Goal: Check status: Check status

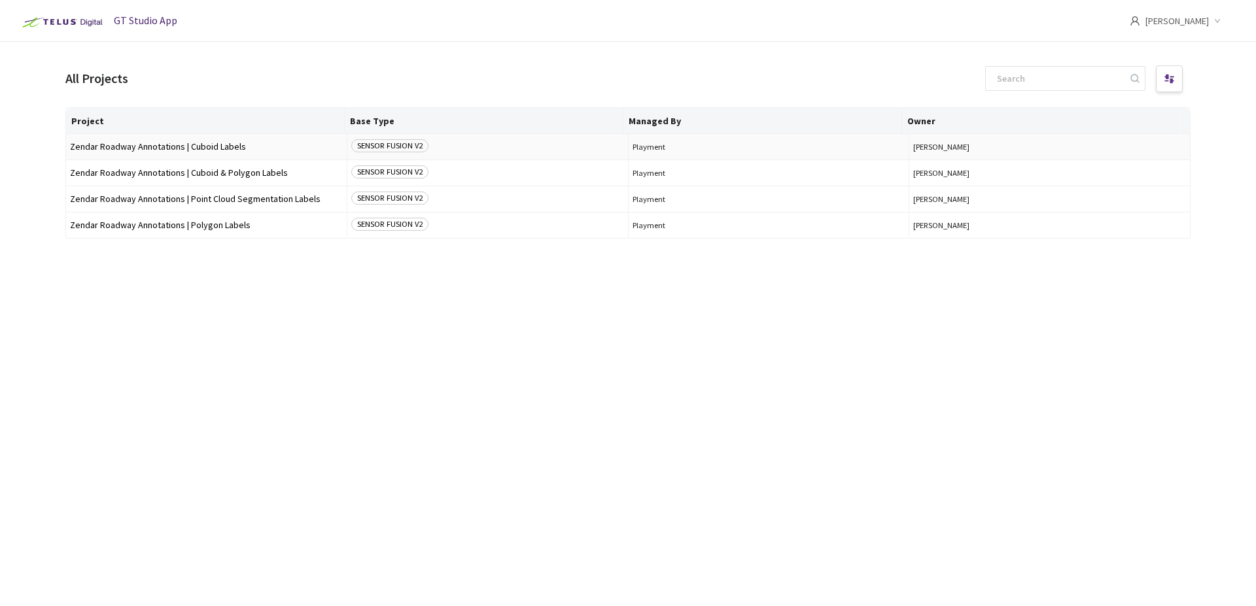
click at [194, 142] on span "Zendar Roadway Annotations | Cuboid Labels" at bounding box center [206, 147] width 273 height 10
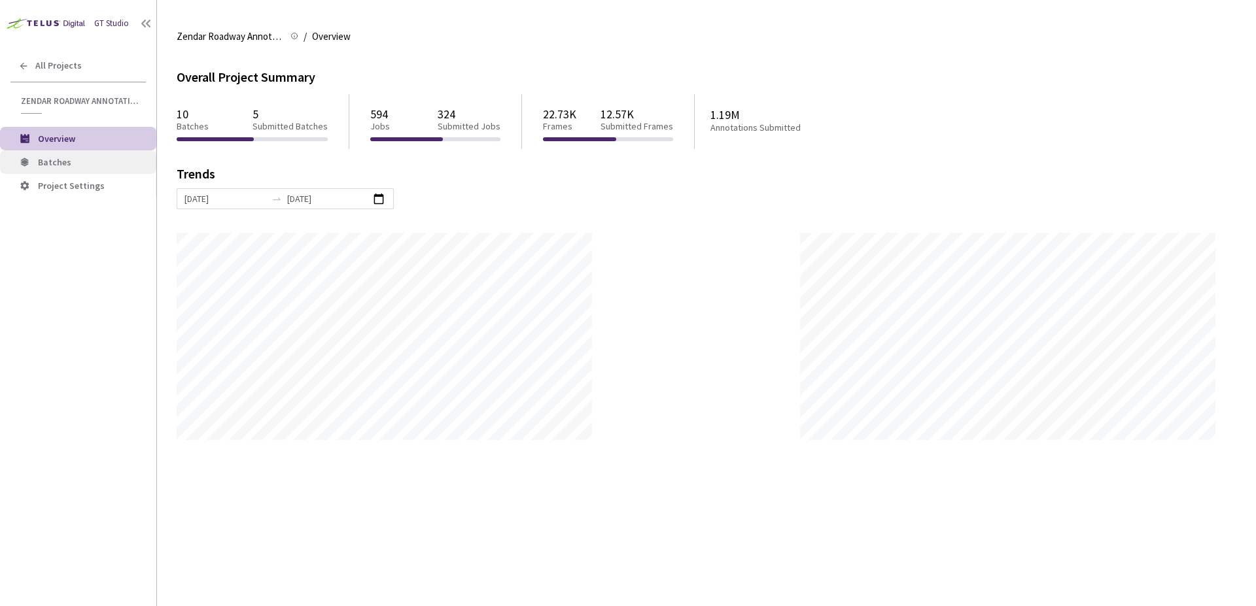
scroll to position [606, 1256]
click at [131, 165] on span "Batches" at bounding box center [92, 162] width 108 height 11
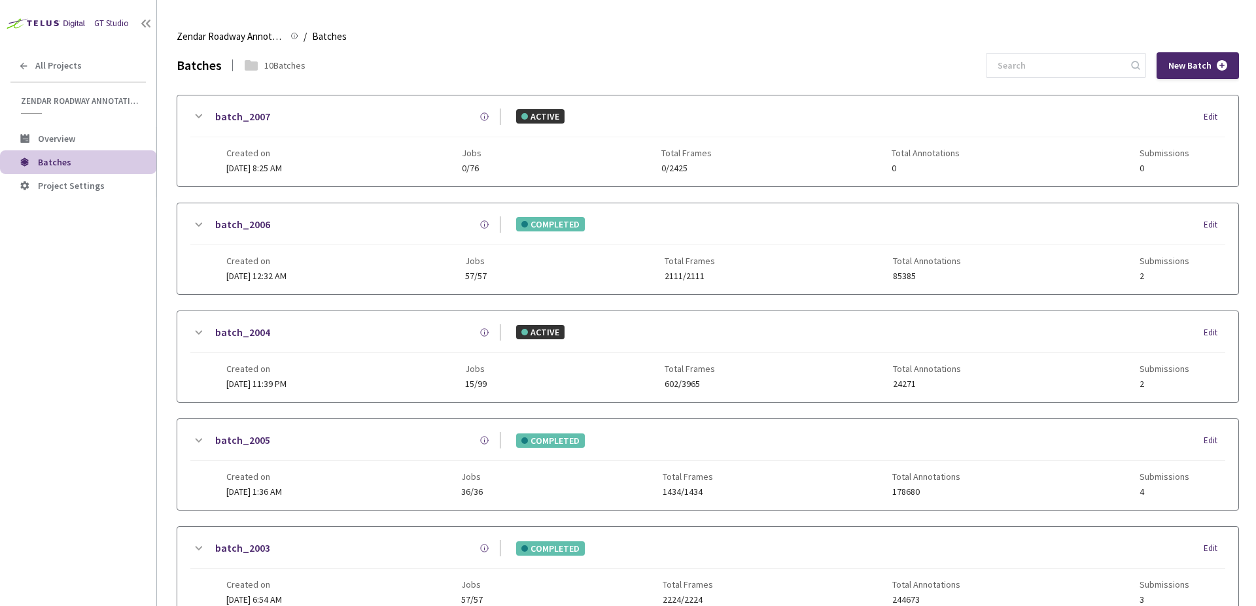
click at [383, 245] on div "Created on [DATE] 12:32 AM Jobs 57/57 Total Frames 2111/2111 Total Annotations …" at bounding box center [707, 263] width 962 height 36
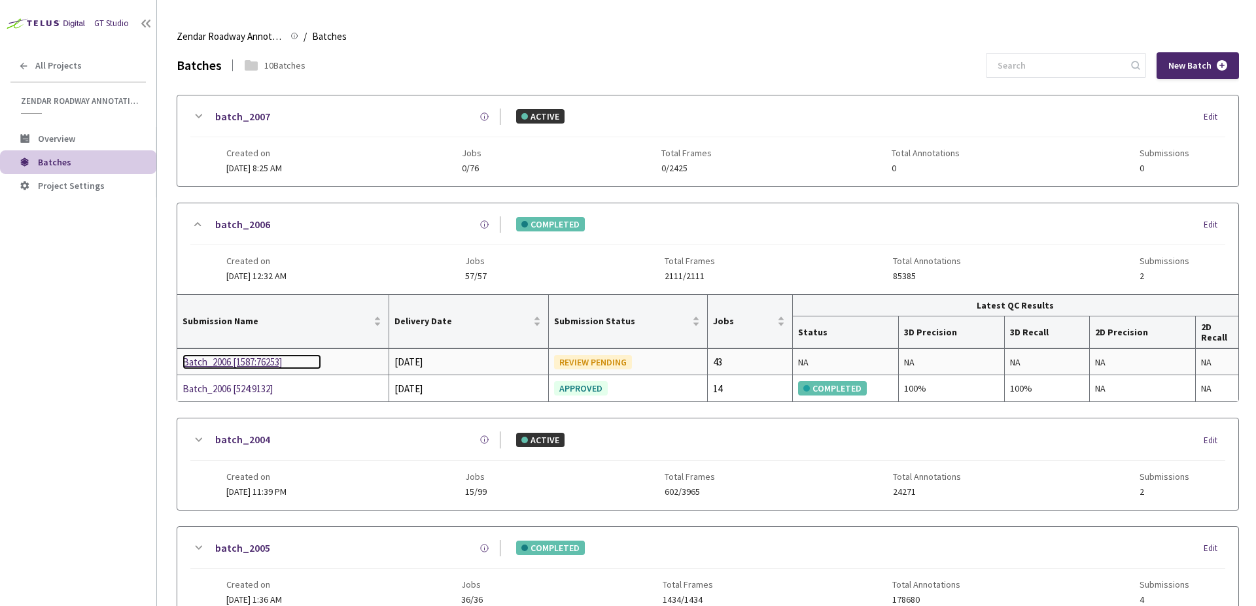
click at [246, 365] on div "Batch_2006 [1587:76253]" at bounding box center [252, 363] width 139 height 16
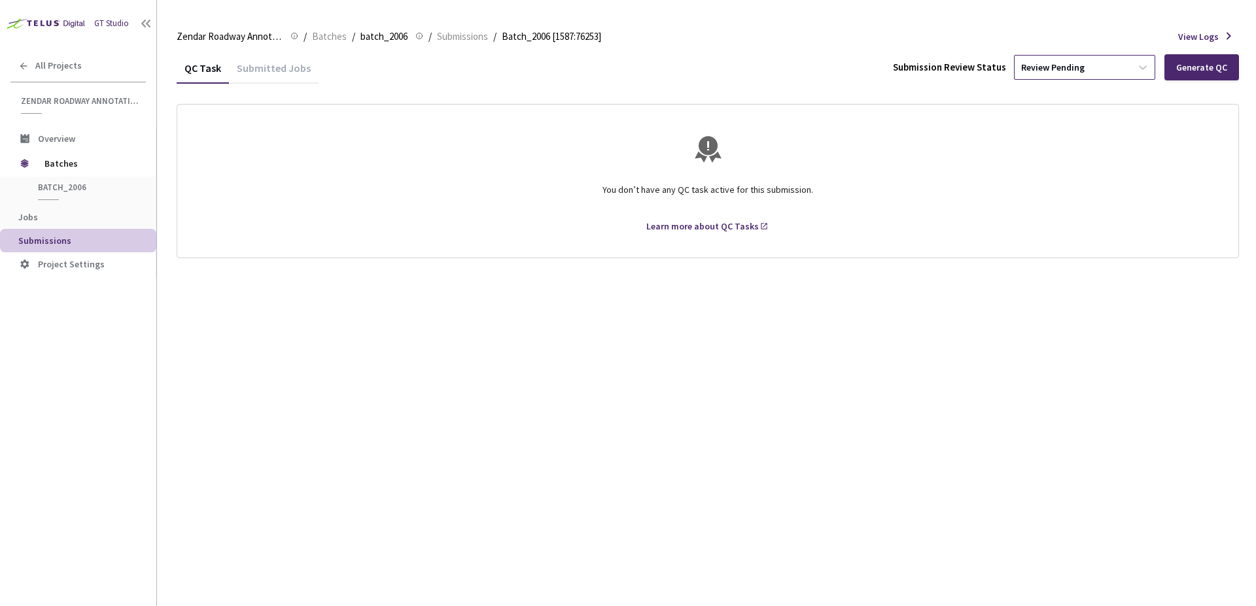
click at [1128, 63] on div "Review Pending" at bounding box center [1073, 67] width 116 height 21
click at [1066, 139] on p "Approve" at bounding box center [1086, 137] width 141 height 13
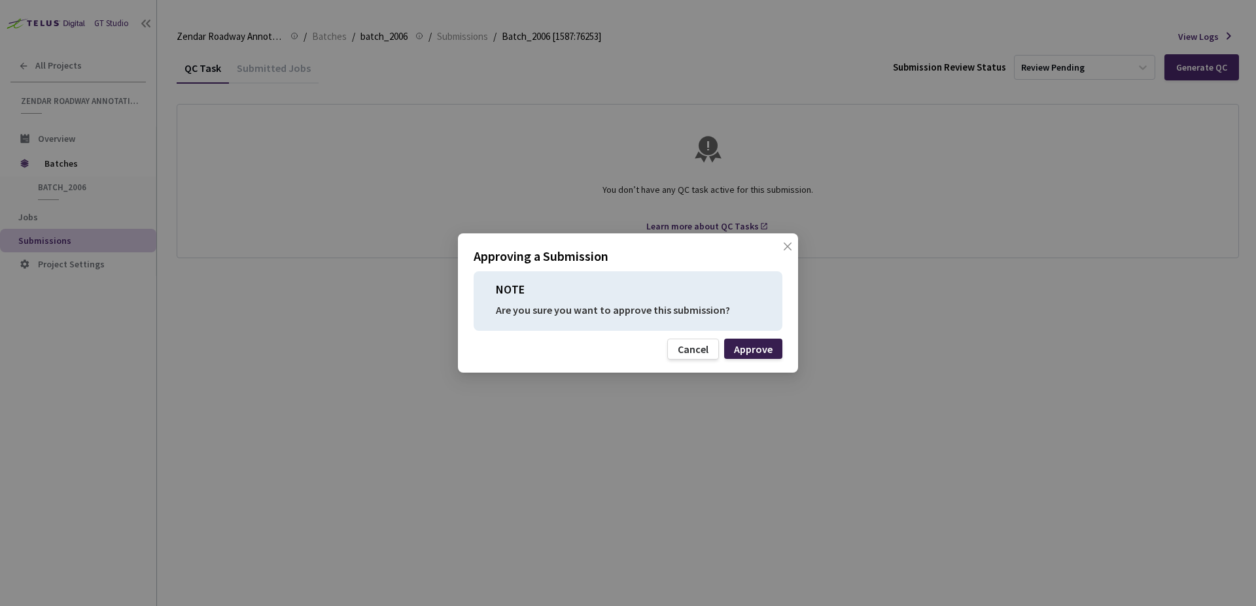
click at [758, 340] on div "Approve" at bounding box center [753, 349] width 58 height 20
click at [757, 345] on div "Approve" at bounding box center [753, 349] width 39 height 10
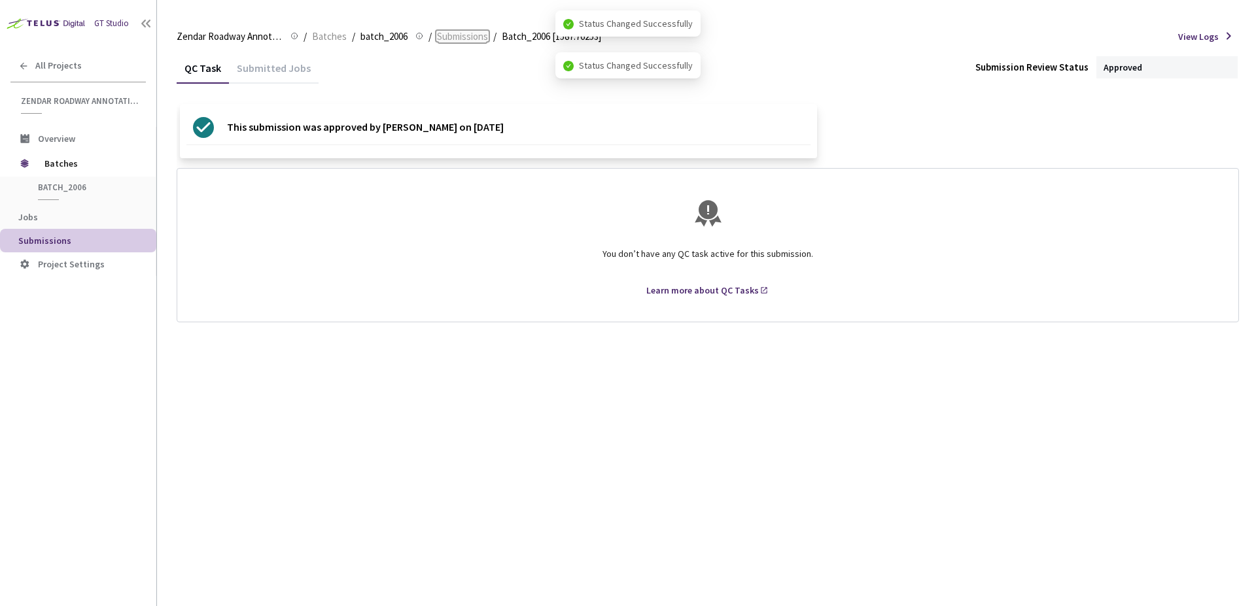
click at [468, 37] on span "Submissions" at bounding box center [462, 37] width 51 height 16
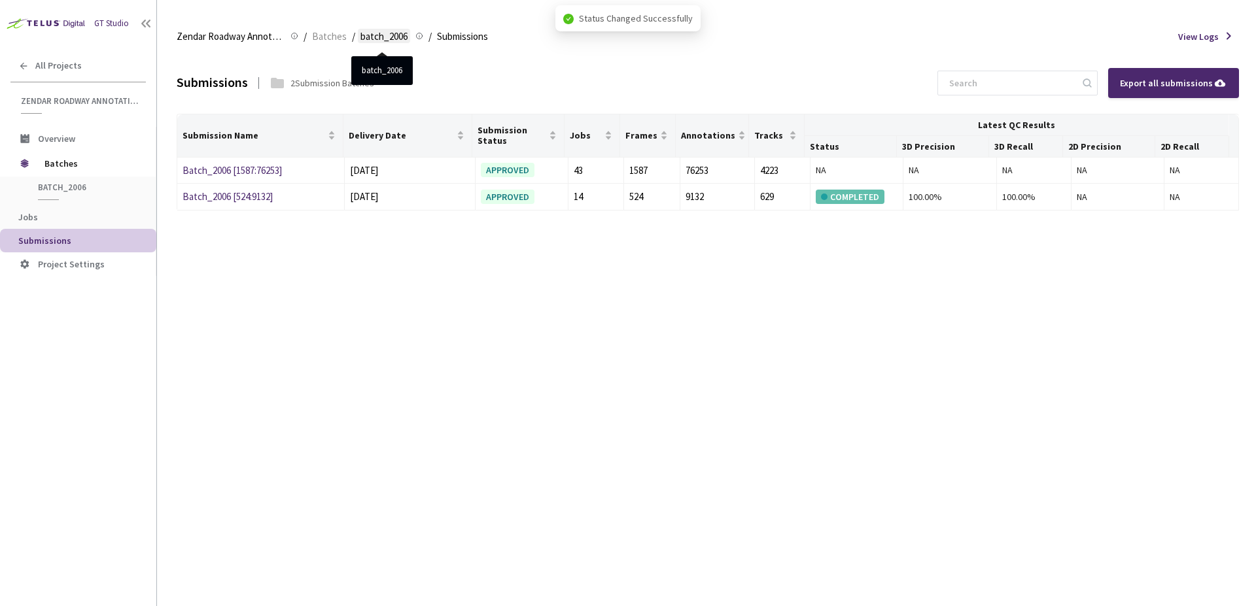
click at [391, 37] on span "batch_2006" at bounding box center [383, 37] width 47 height 16
click at [88, 160] on span "Batches" at bounding box center [89, 163] width 90 height 26
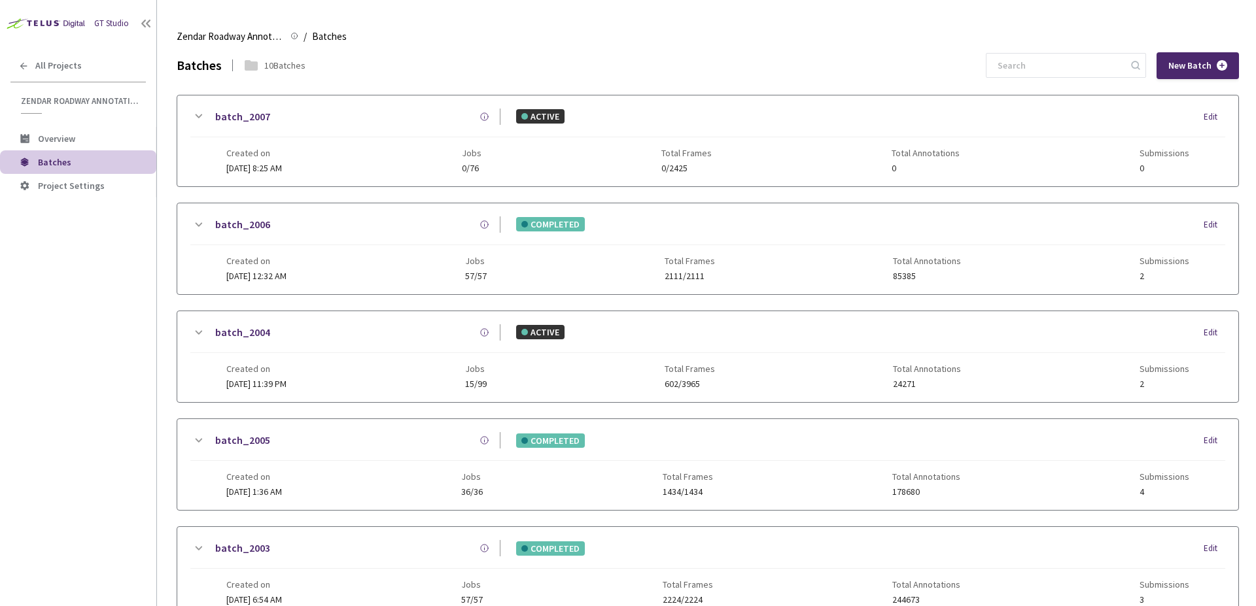
click at [356, 139] on div "Created on [DATE] 8:25 AM Jobs 0/76 Total Frames 0/2425 Total Annotations 0 Sub…" at bounding box center [707, 155] width 962 height 36
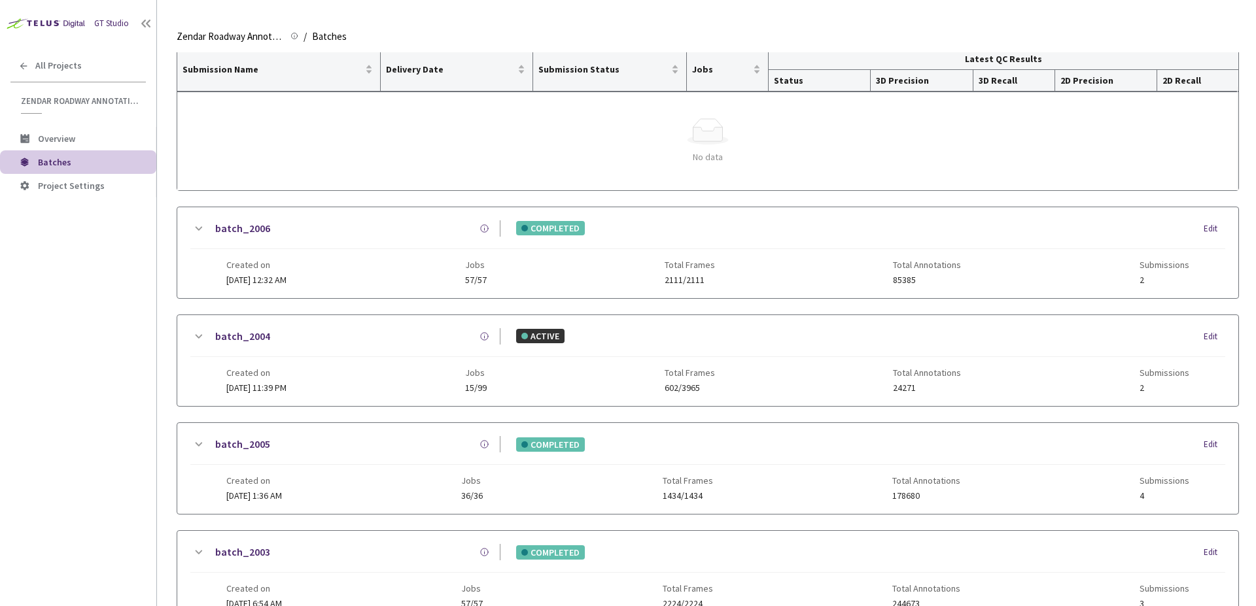
scroll to position [246, 0]
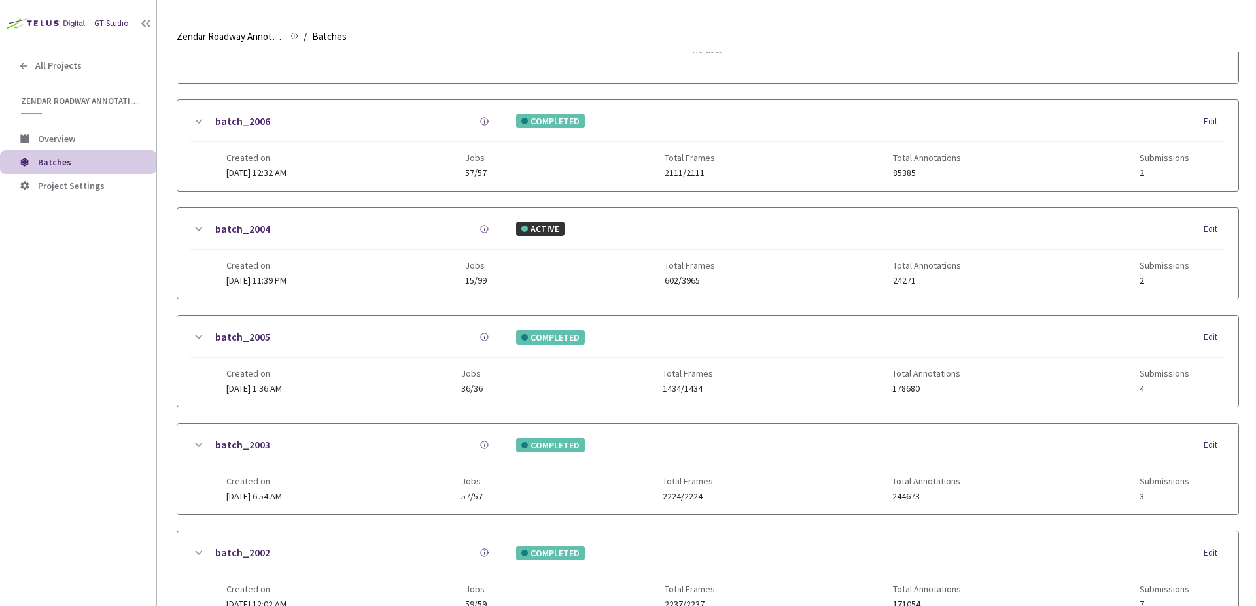
click at [534, 238] on div "batch_2004 ACTIVE Edit" at bounding box center [707, 235] width 1035 height 29
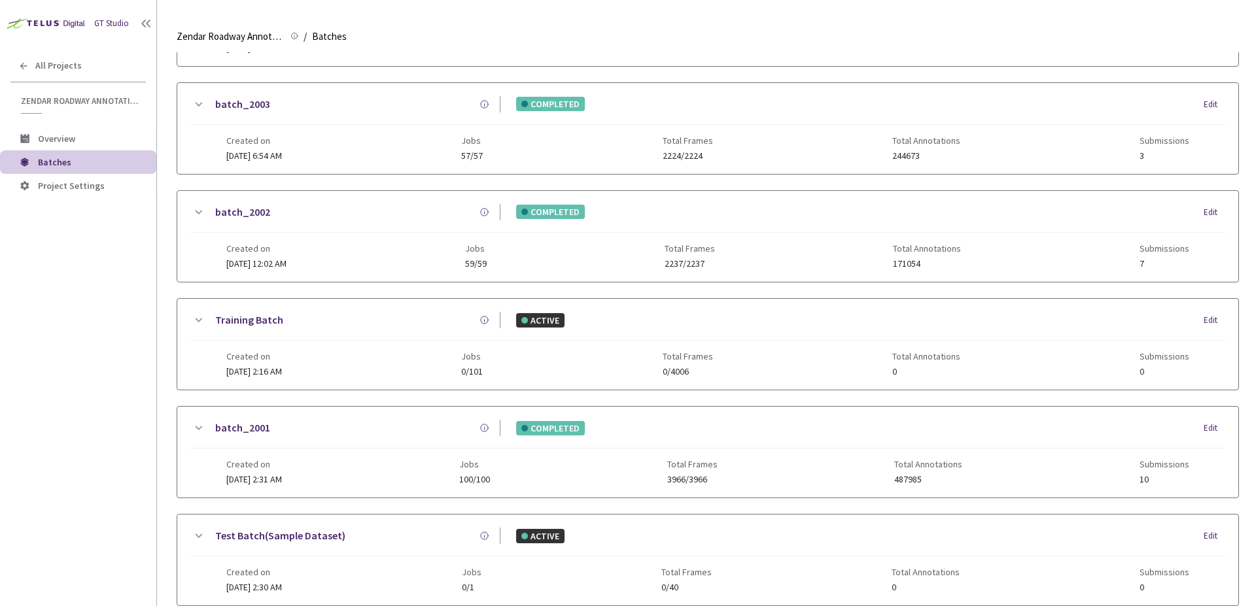
scroll to position [822, 0]
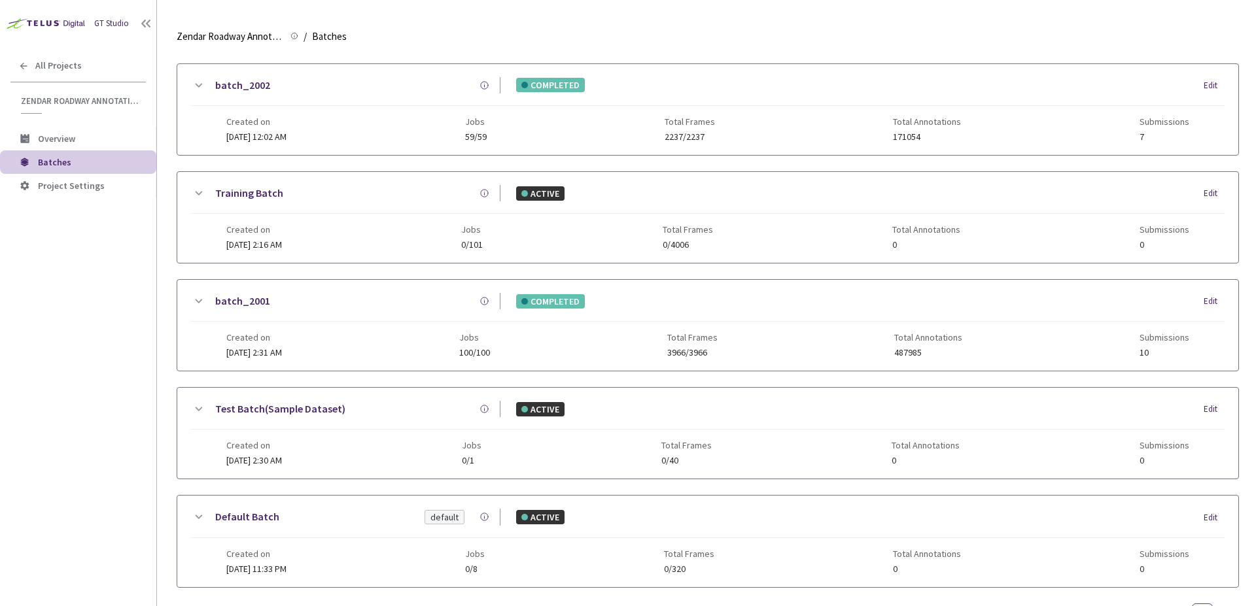
click at [578, 442] on div "Created on [DATE] 2:30 AM Jobs 0/1 Total Frames 0/40 Total Annotations 0 Submis…" at bounding box center [707, 448] width 962 height 36
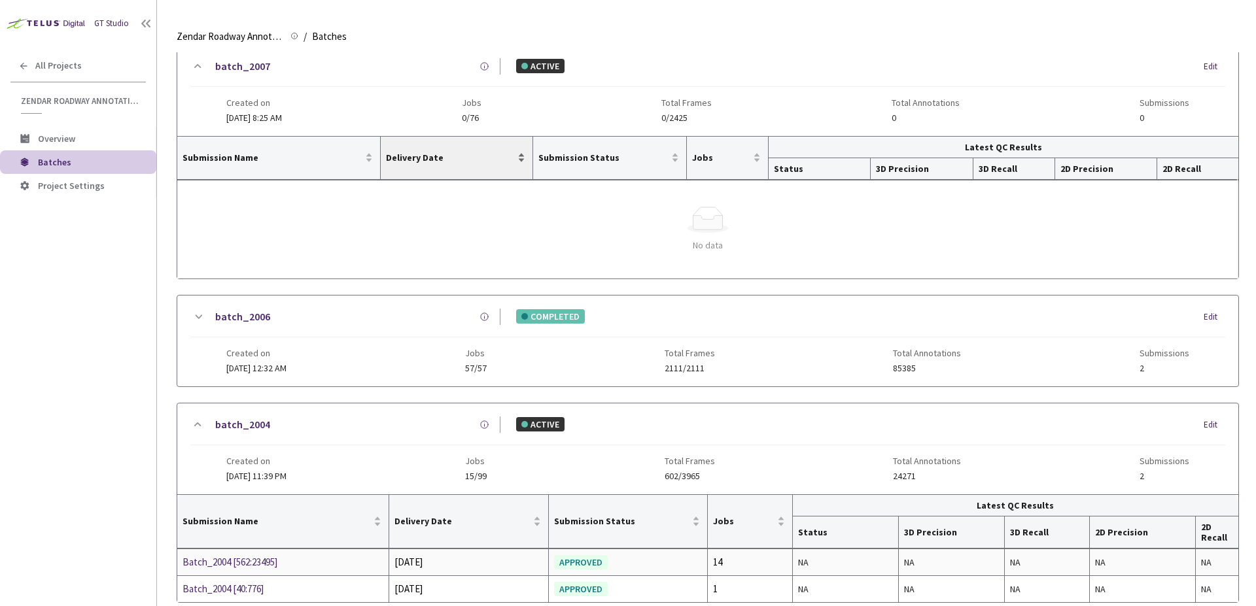
scroll to position [0, 0]
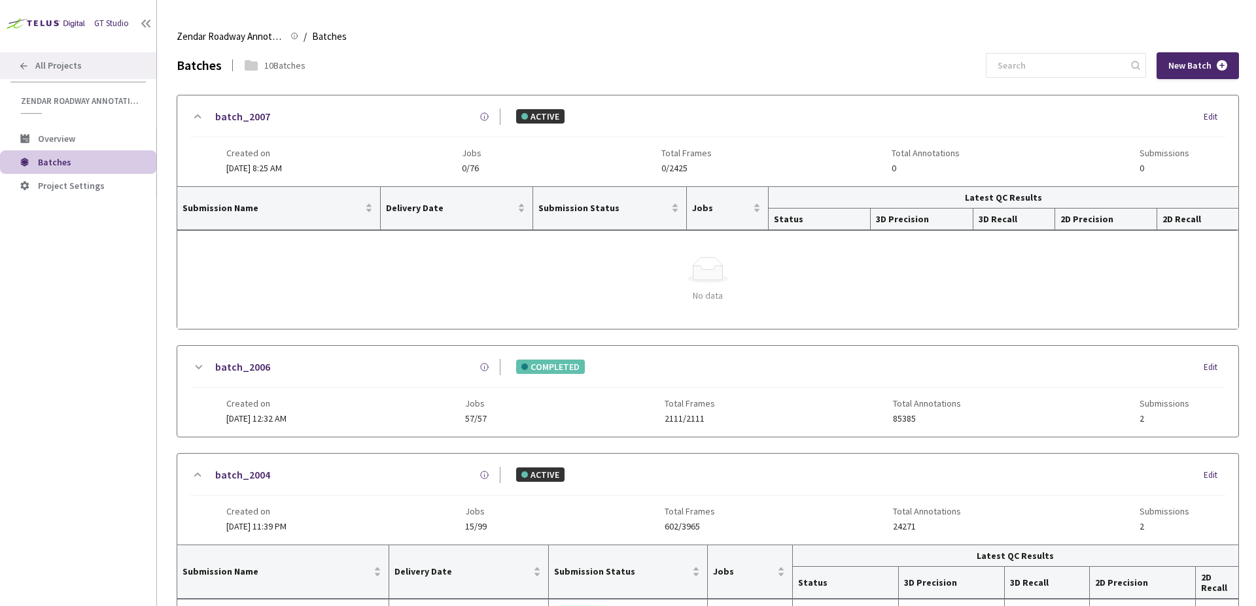
click at [6, 60] on div "All Projects" at bounding box center [78, 65] width 156 height 27
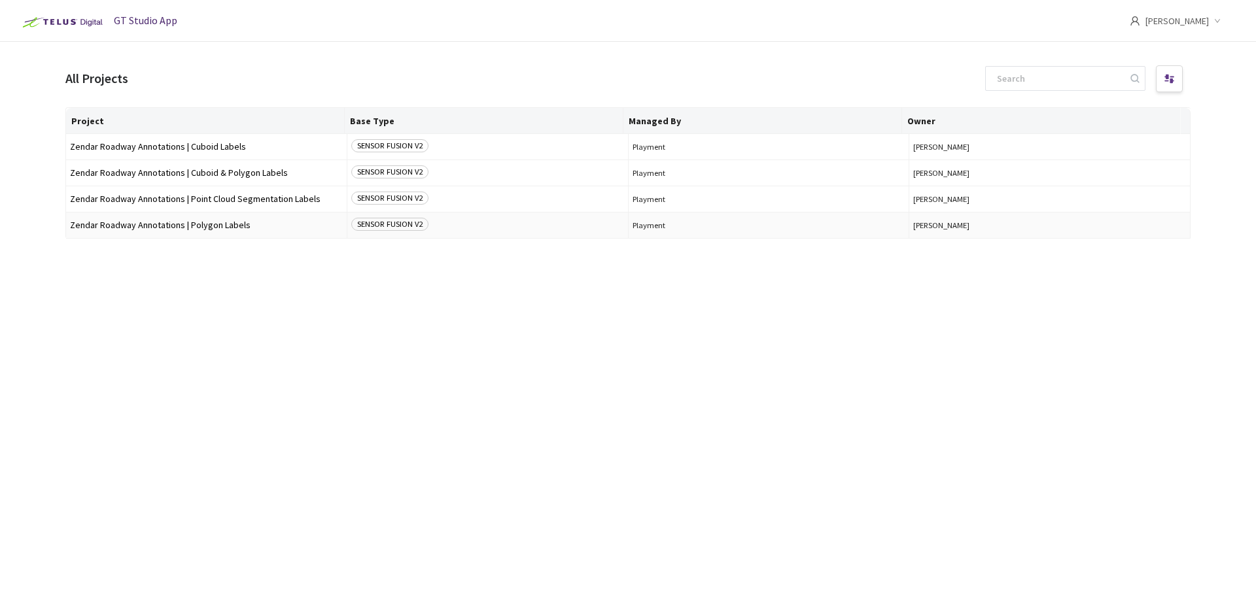
click at [153, 229] on span "Zendar Roadway Annotations | Polygon Labels" at bounding box center [206, 225] width 273 height 10
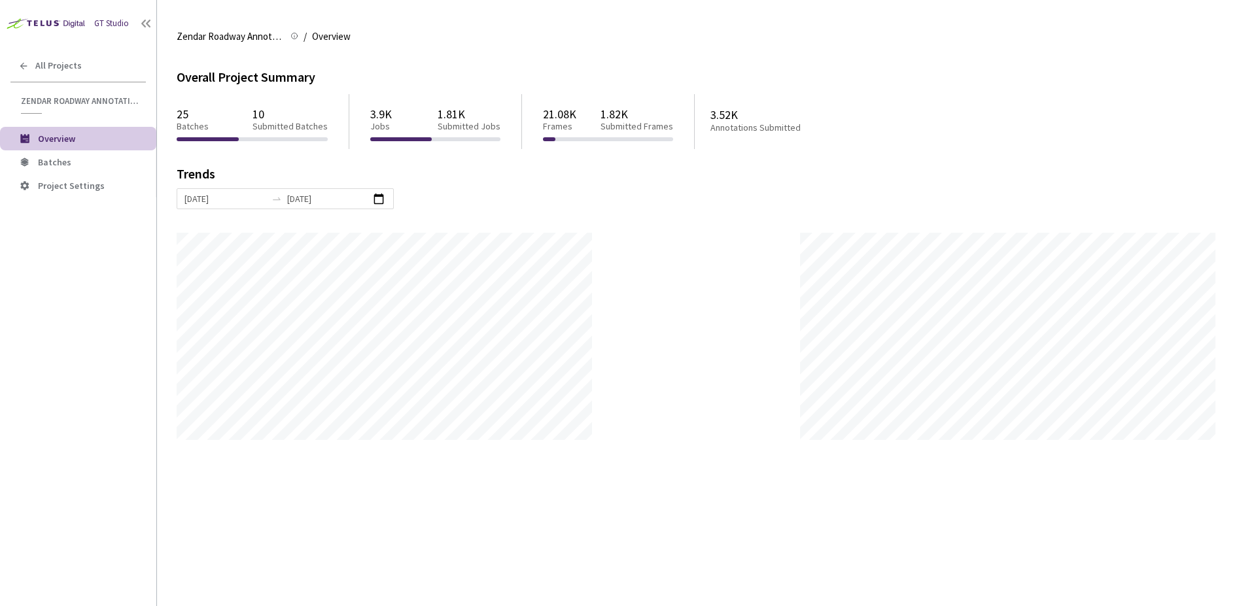
scroll to position [606, 1256]
click at [62, 161] on span "Batches" at bounding box center [54, 162] width 33 height 12
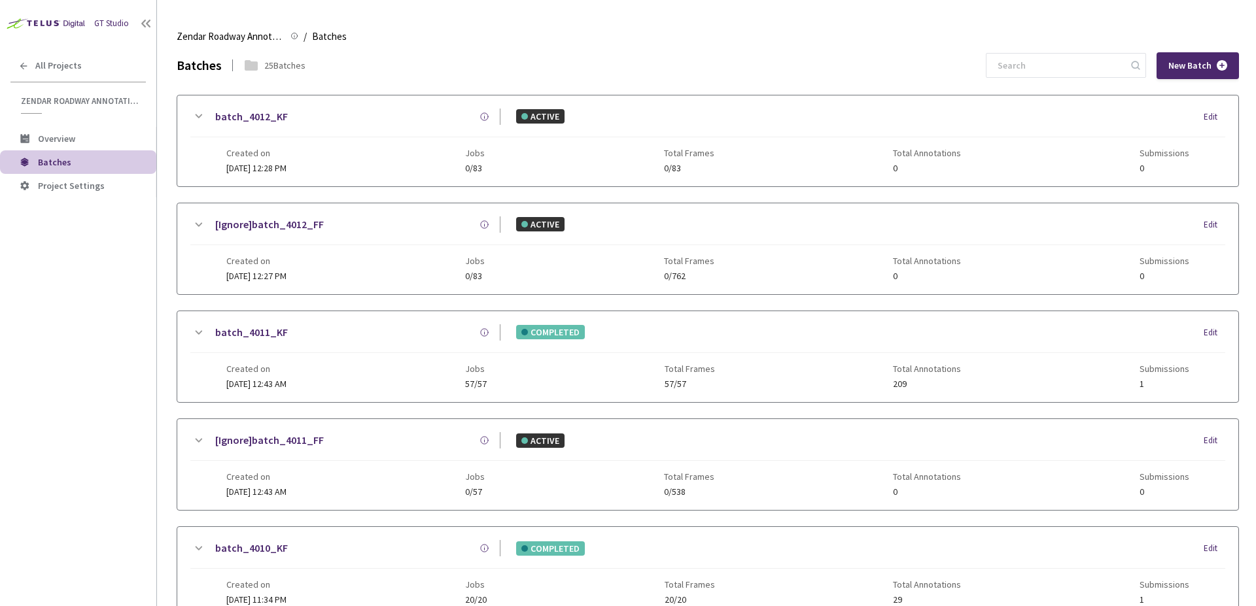
click at [575, 449] on div "[Ignore]batch_4011_FF ACTIVE Edit" at bounding box center [707, 446] width 1035 height 29
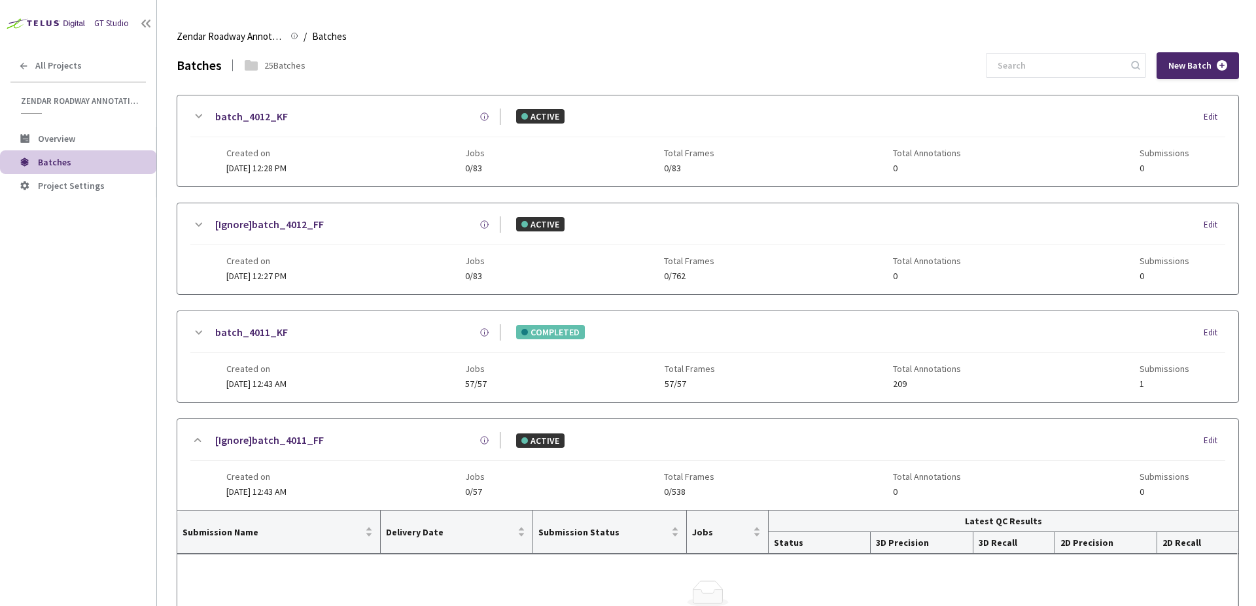
click at [582, 349] on div "batch_4011_KF COMPLETED Edit" at bounding box center [707, 338] width 1035 height 29
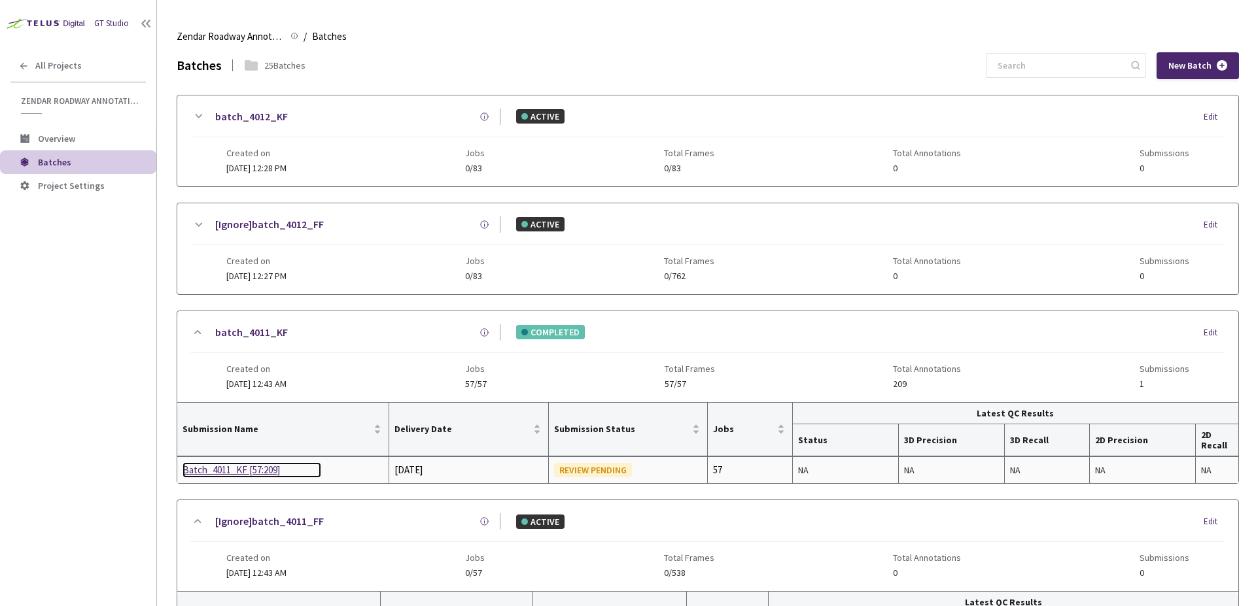
click at [227, 474] on div "Batch_4011_KF [57:209]" at bounding box center [252, 470] width 139 height 16
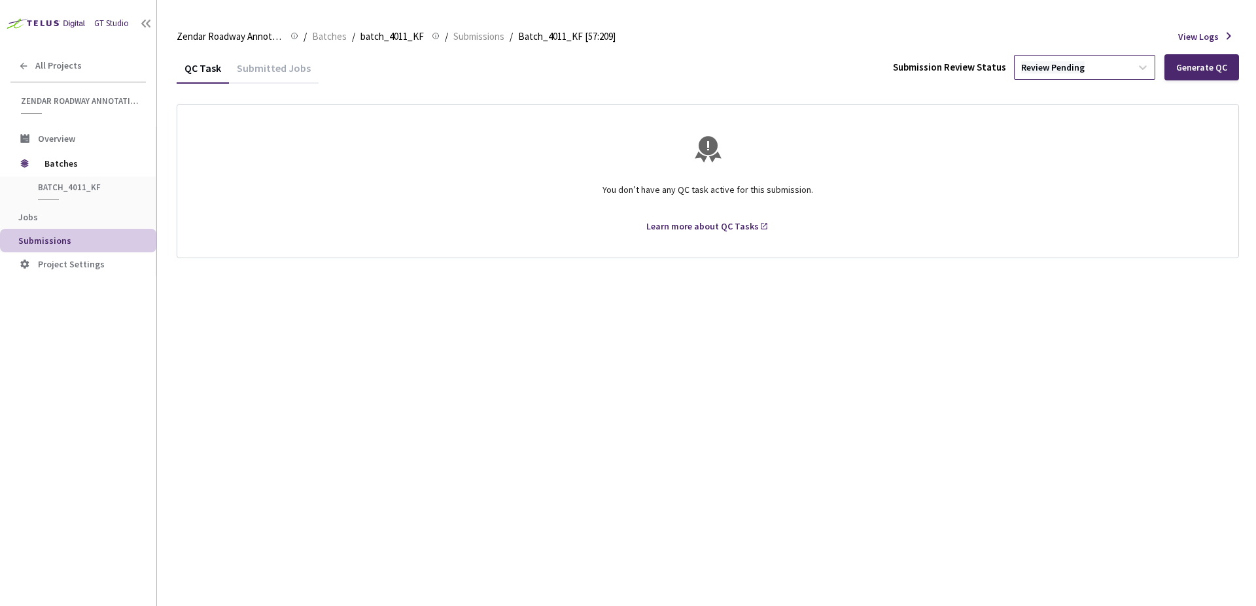
click at [1077, 65] on div "Review Pending" at bounding box center [1052, 67] width 63 height 12
click at [1060, 143] on p "Approve" at bounding box center [1086, 137] width 141 height 13
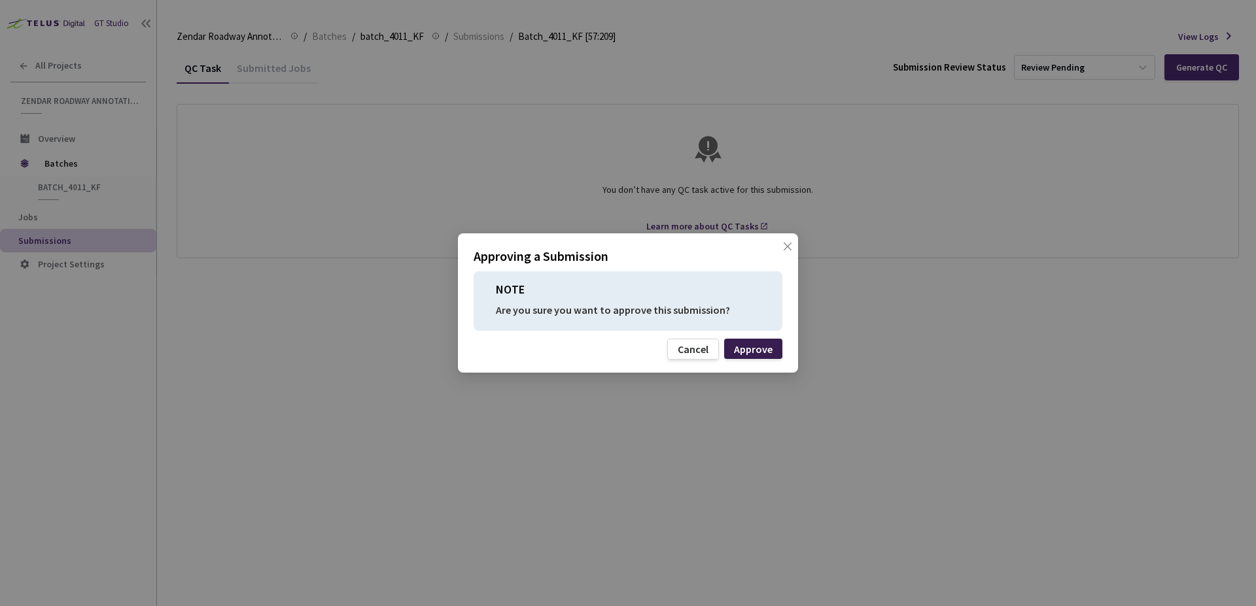
click at [759, 341] on div "Approve" at bounding box center [753, 349] width 58 height 20
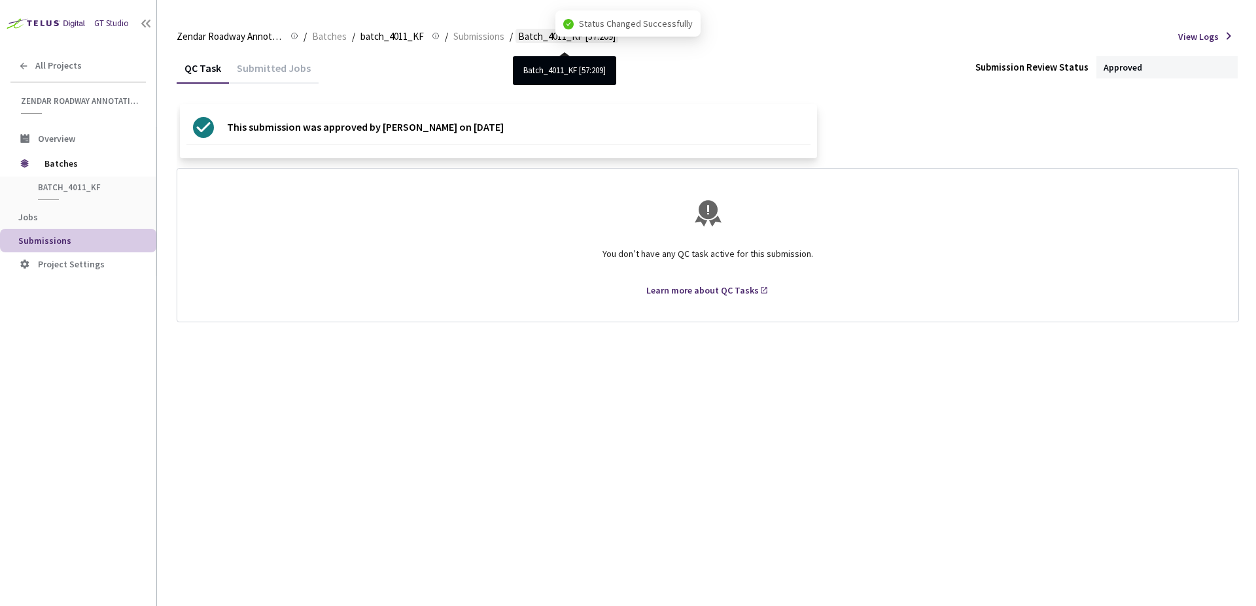
click at [541, 36] on span "Batch_4011_KF [57:209]" at bounding box center [566, 37] width 97 height 16
click at [454, 37] on span "Submissions" at bounding box center [478, 37] width 51 height 16
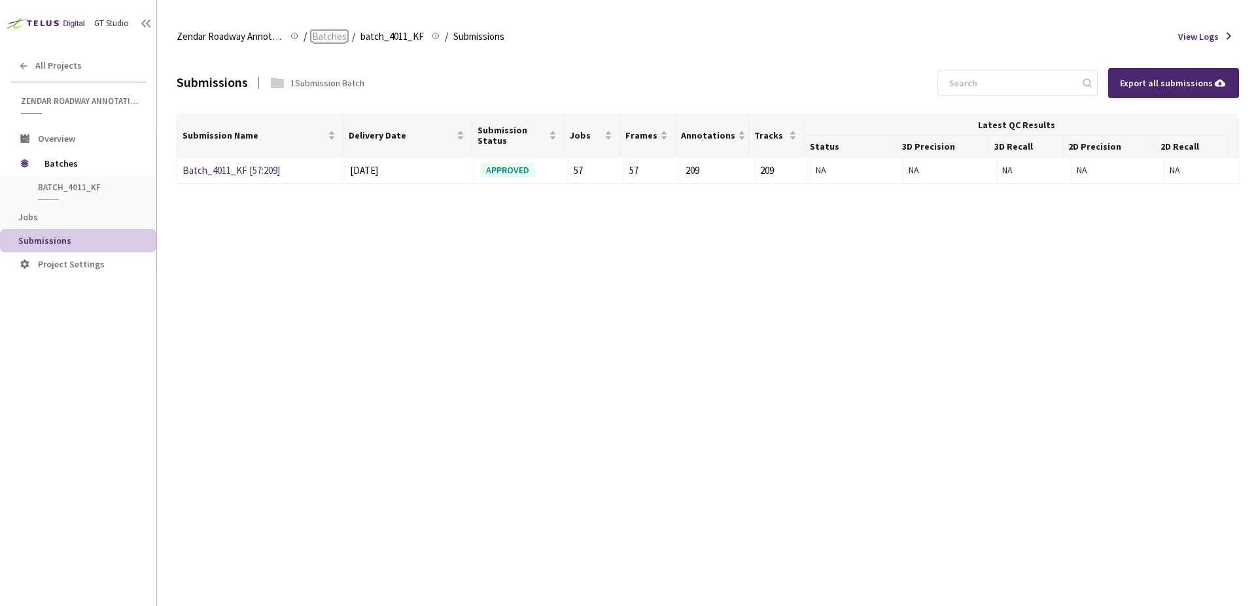
click at [323, 39] on span "Batches" at bounding box center [329, 37] width 35 height 16
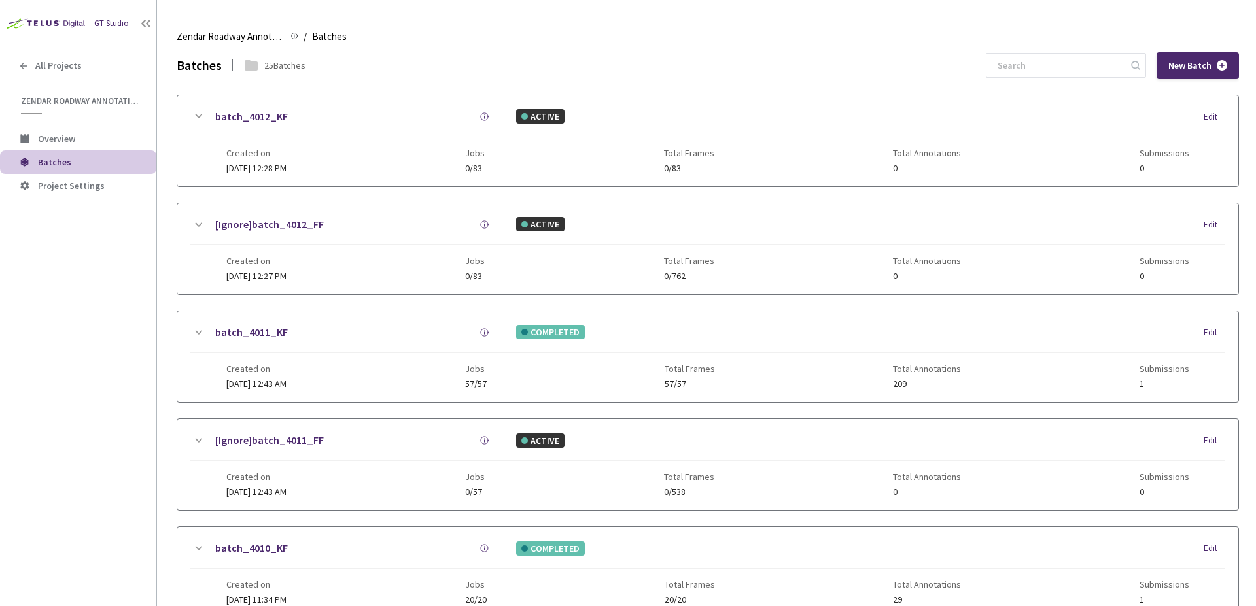
click at [464, 150] on div "Created on [DATE] 12:28 PM Jobs 0/83 Total Frames 0/83 Total Annotations 0 Subm…" at bounding box center [707, 155] width 962 height 36
